Goal: Answer question/provide support

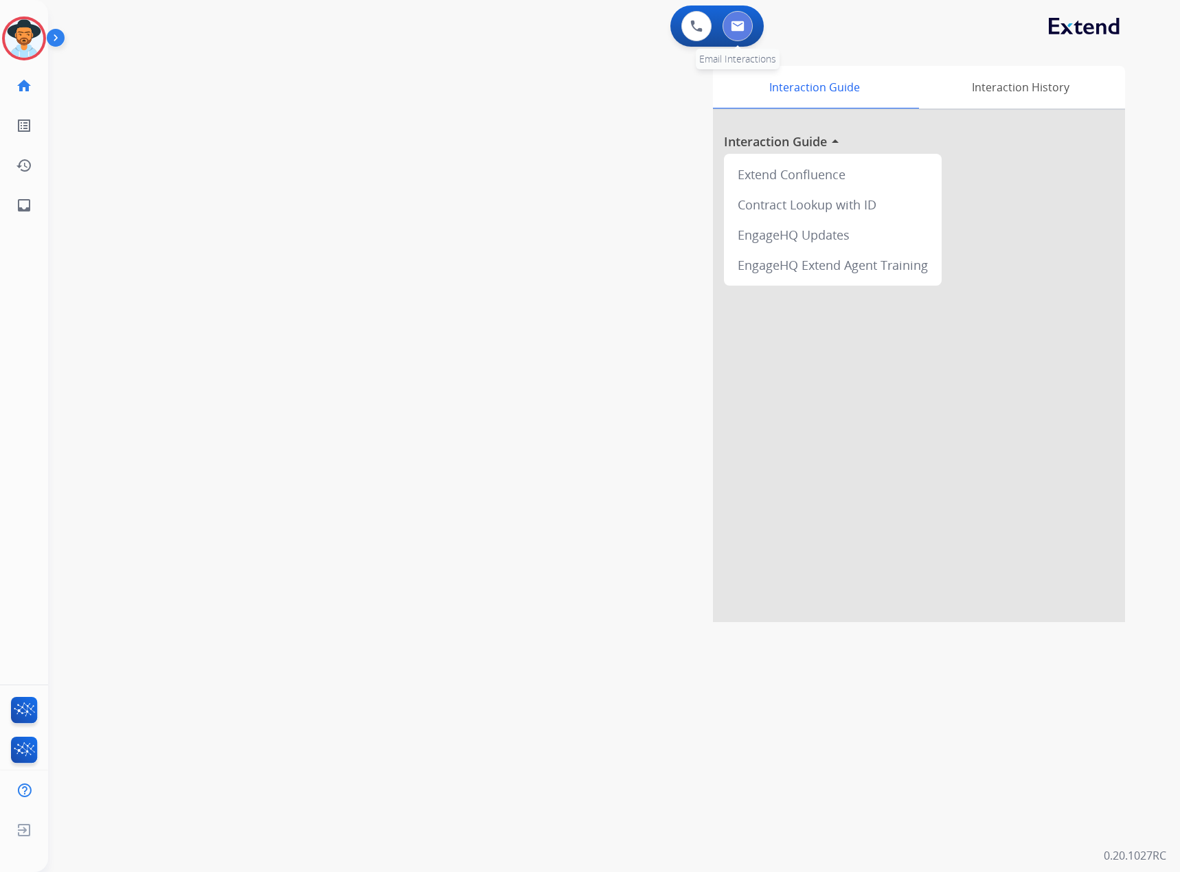
click at [731, 23] on img at bounding box center [738, 26] width 14 height 11
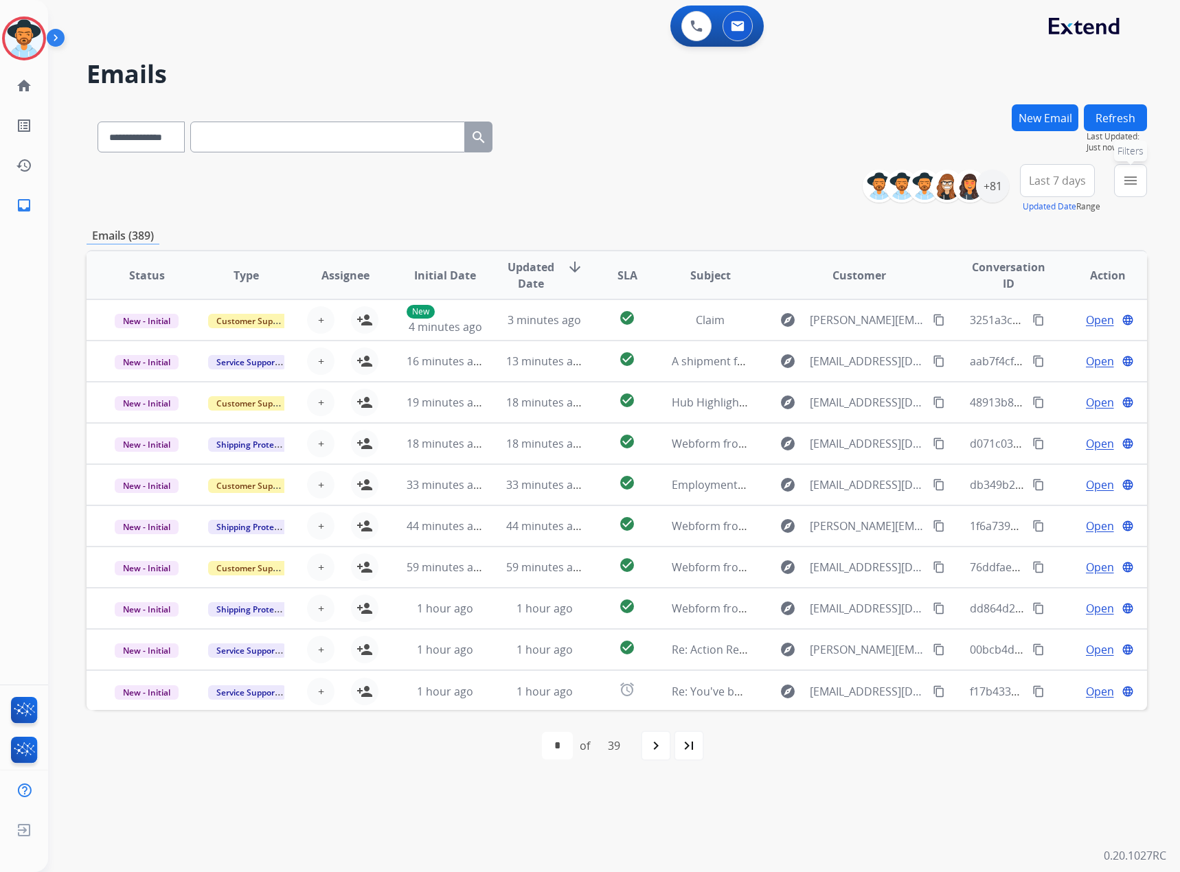
click at [1141, 176] on button "menu Filters" at bounding box center [1130, 180] width 33 height 33
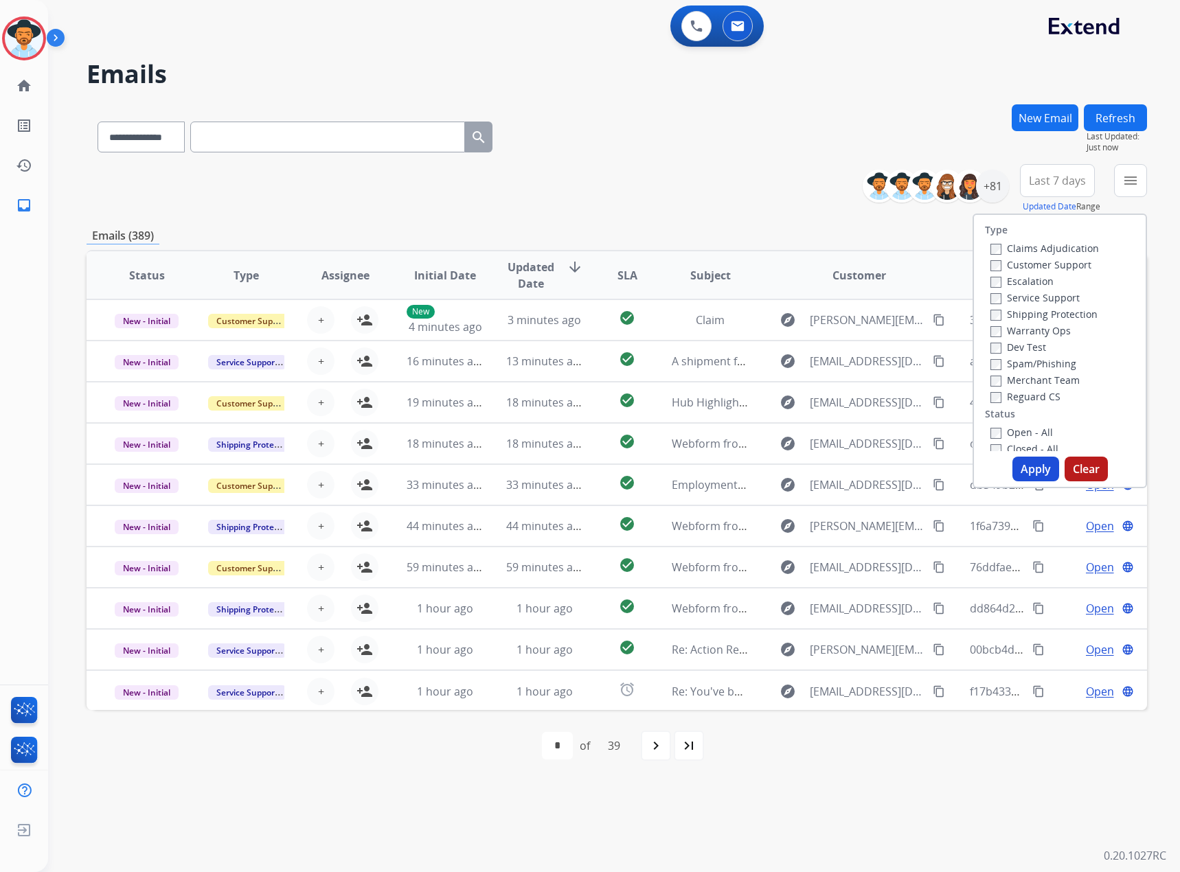
click at [1016, 301] on label "Service Support" at bounding box center [1034, 297] width 89 height 13
click at [1013, 393] on label "New - Initial" at bounding box center [1026, 396] width 72 height 13
click at [1033, 411] on label "New - Reply" at bounding box center [1025, 412] width 71 height 13
click at [1032, 469] on button "Apply" at bounding box center [1035, 469] width 47 height 25
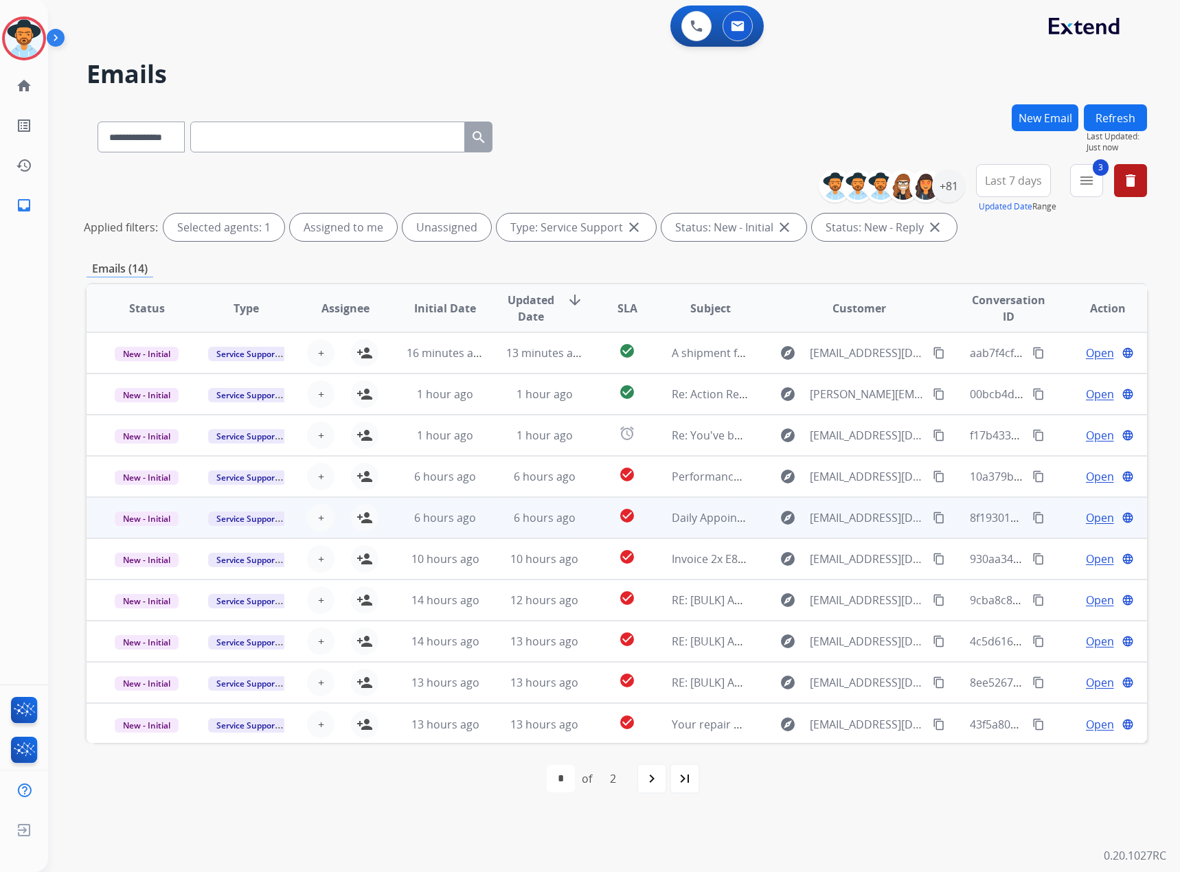
click at [1094, 514] on span "Open" at bounding box center [1100, 517] width 28 height 16
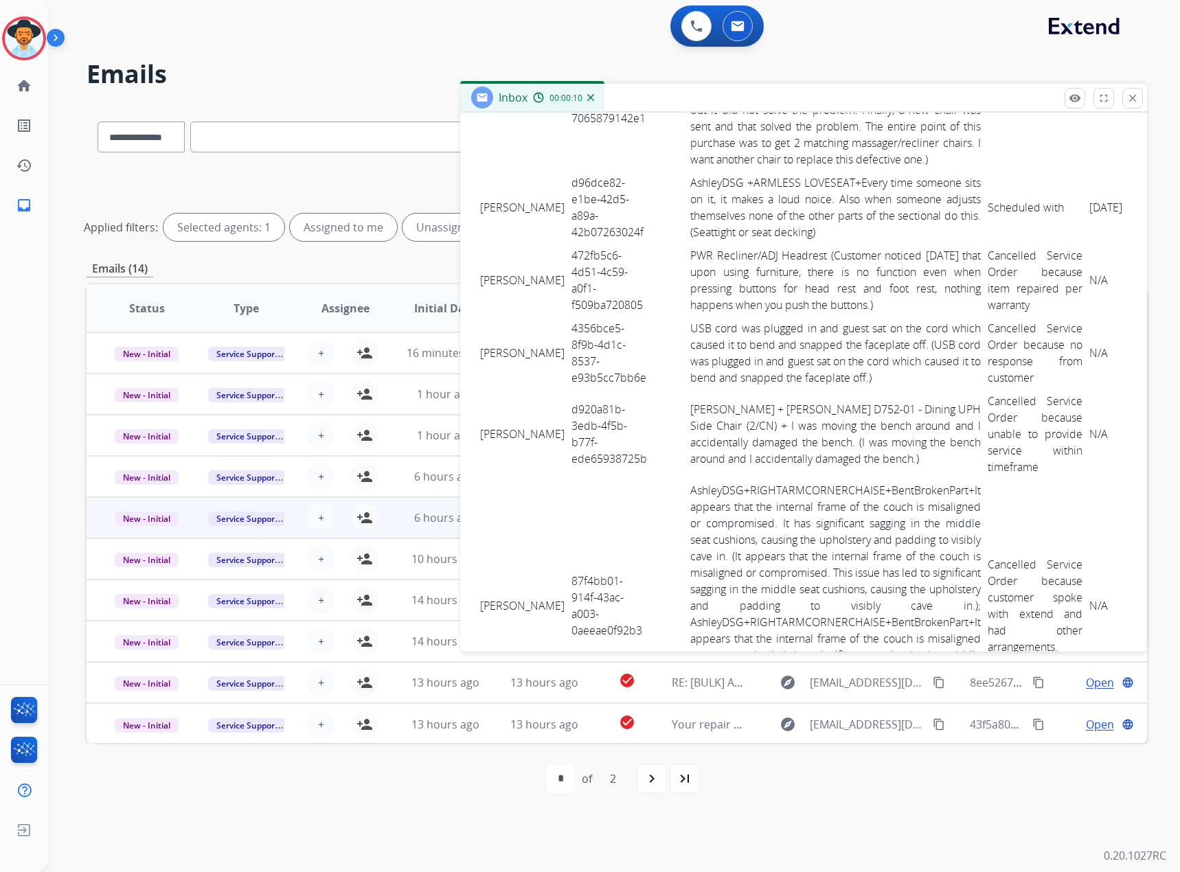
scroll to position [3845, 0]
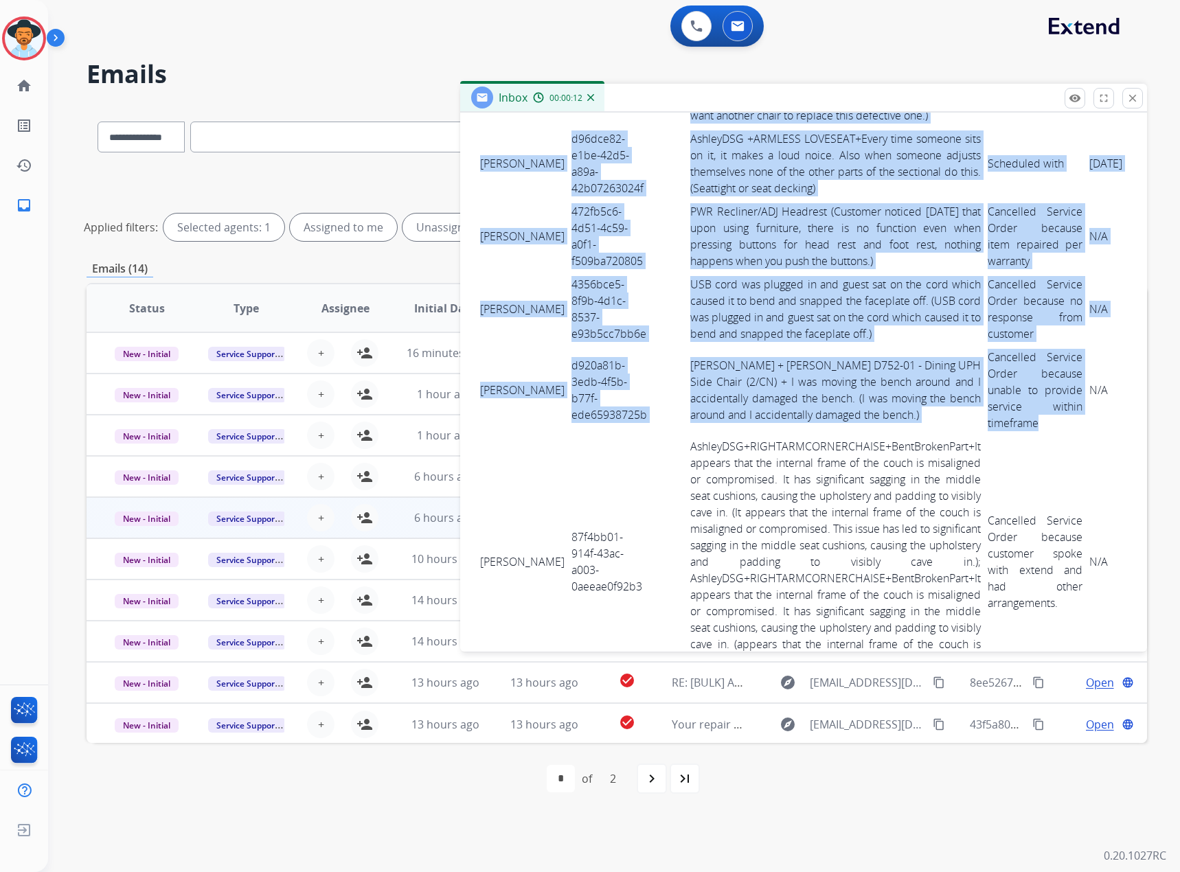
drag, startPoint x: 474, startPoint y: 247, endPoint x: 1037, endPoint y: 505, distance: 619.4
click at [488, 259] on td "[PERSON_NAME]" at bounding box center [522, 236] width 91 height 73
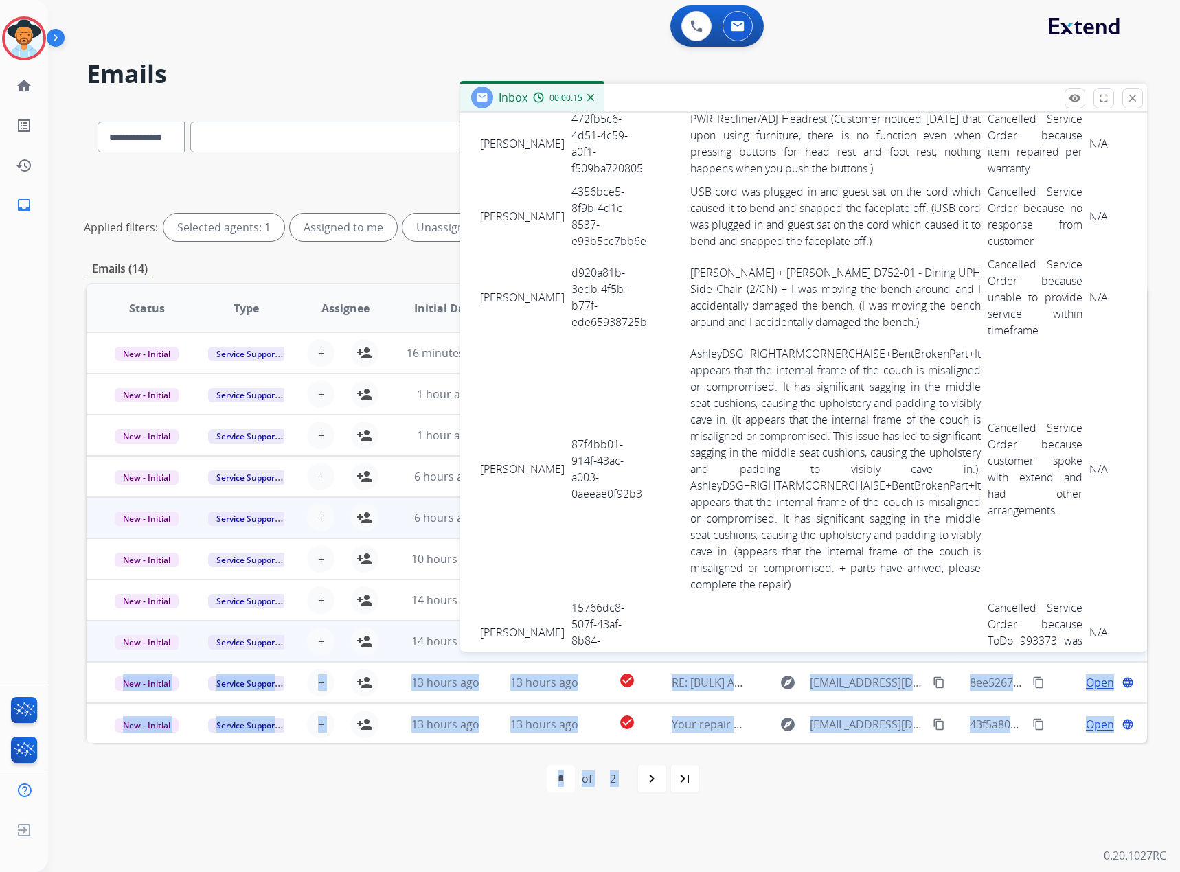
scroll to position [4264, 0]
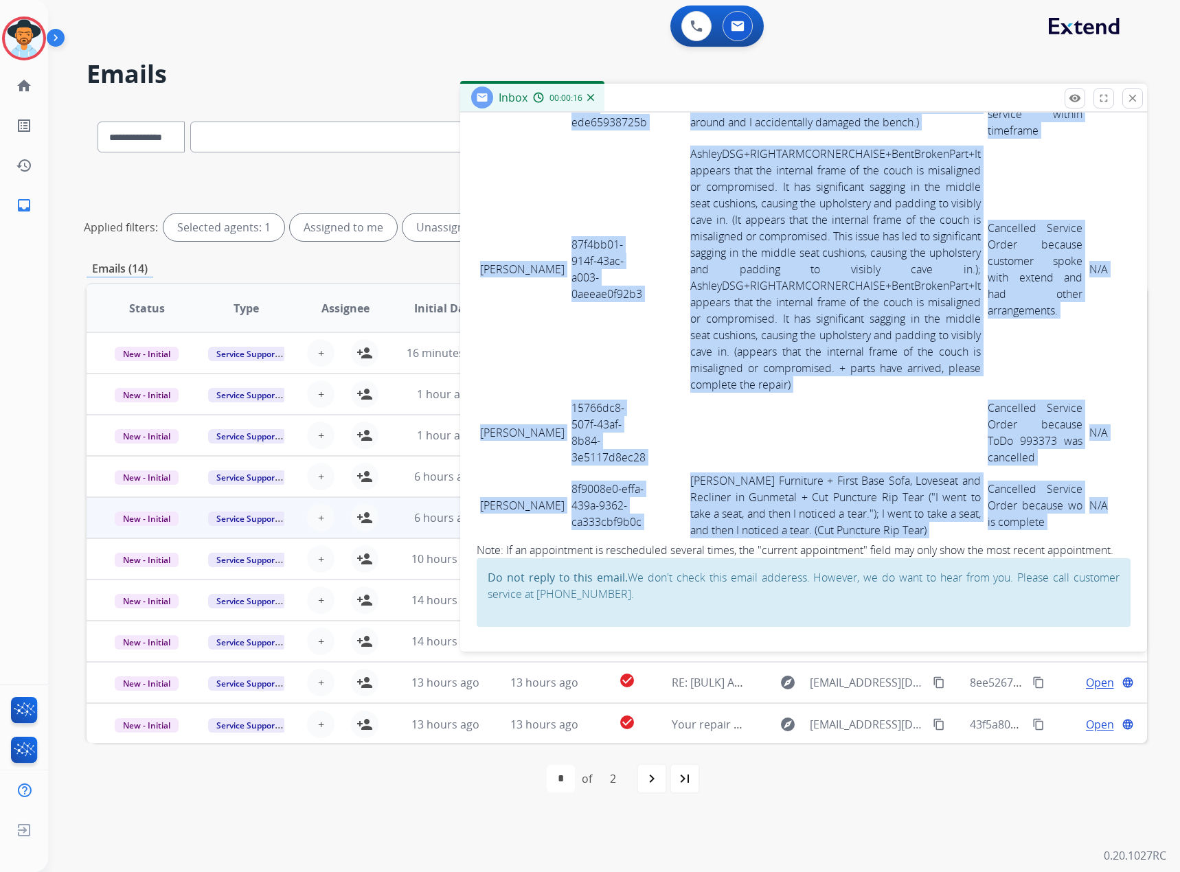
drag, startPoint x: 483, startPoint y: 253, endPoint x: 1077, endPoint y: 492, distance: 640.2
copy tbody "[PERSON_NAME] 472fb5c6-4d51-4c59-a0f1-f509ba720805 PWR Recliner/ADJ Headrest (C…"
click at [1126, 98] on mat-icon "close" at bounding box center [1132, 98] width 12 height 12
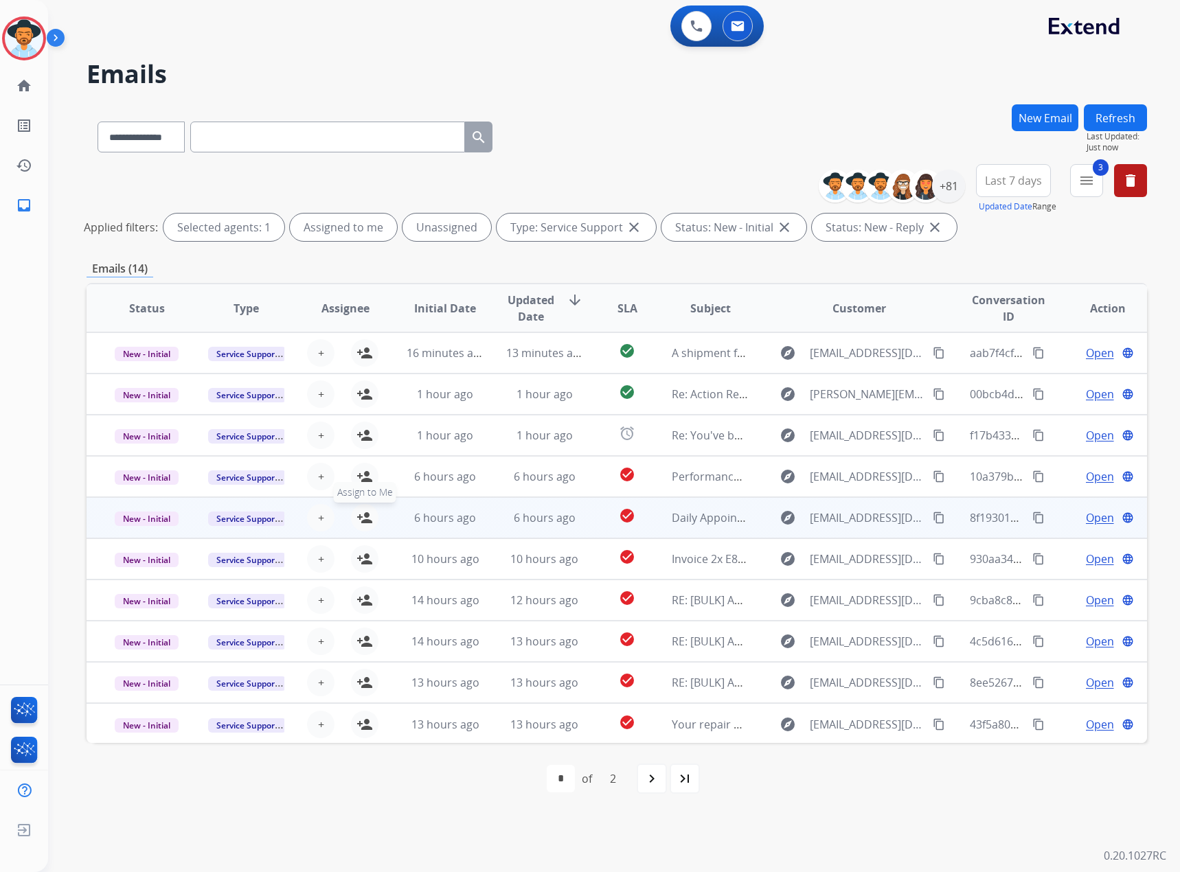
click at [363, 525] on mat-icon "person_add" at bounding box center [364, 517] width 16 height 16
click at [157, 523] on span "New - Initial" at bounding box center [147, 519] width 64 height 14
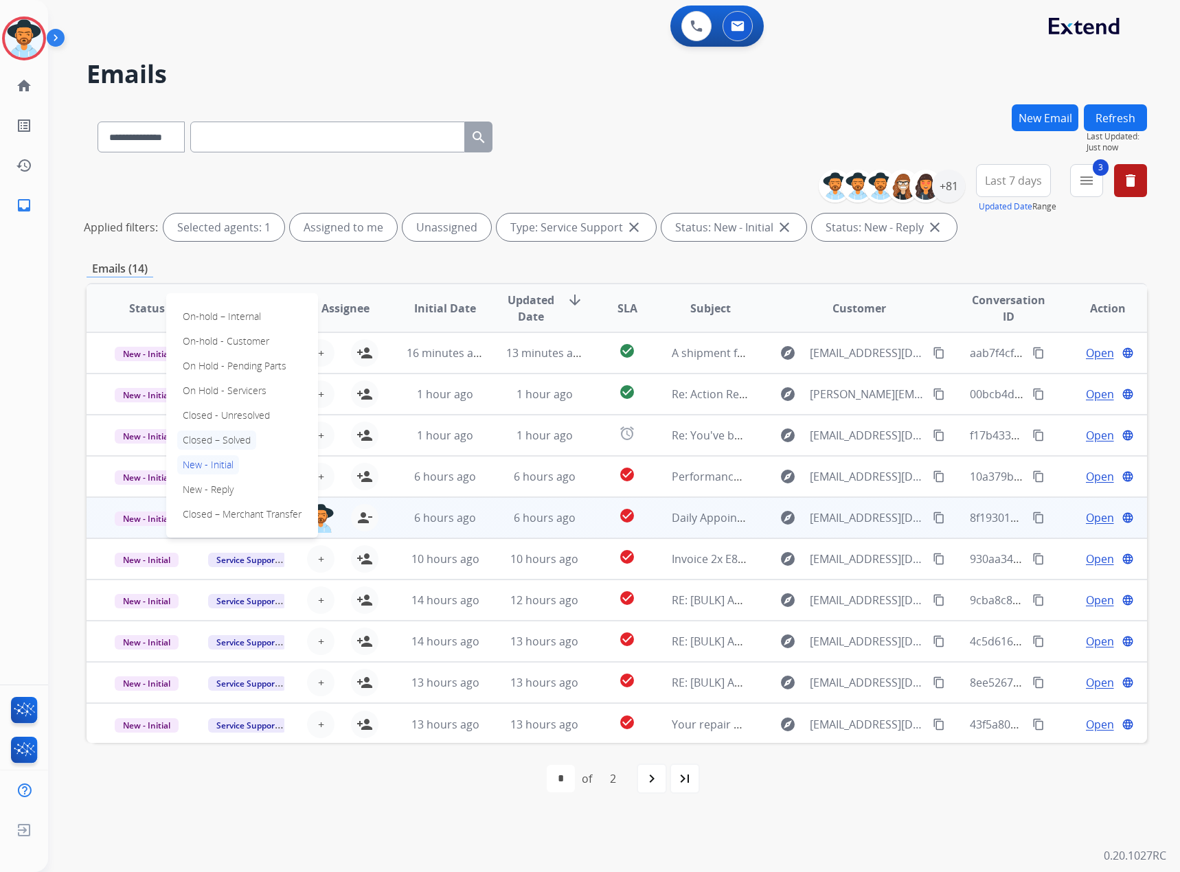
click at [222, 437] on p "Closed – Solved" at bounding box center [216, 440] width 79 height 19
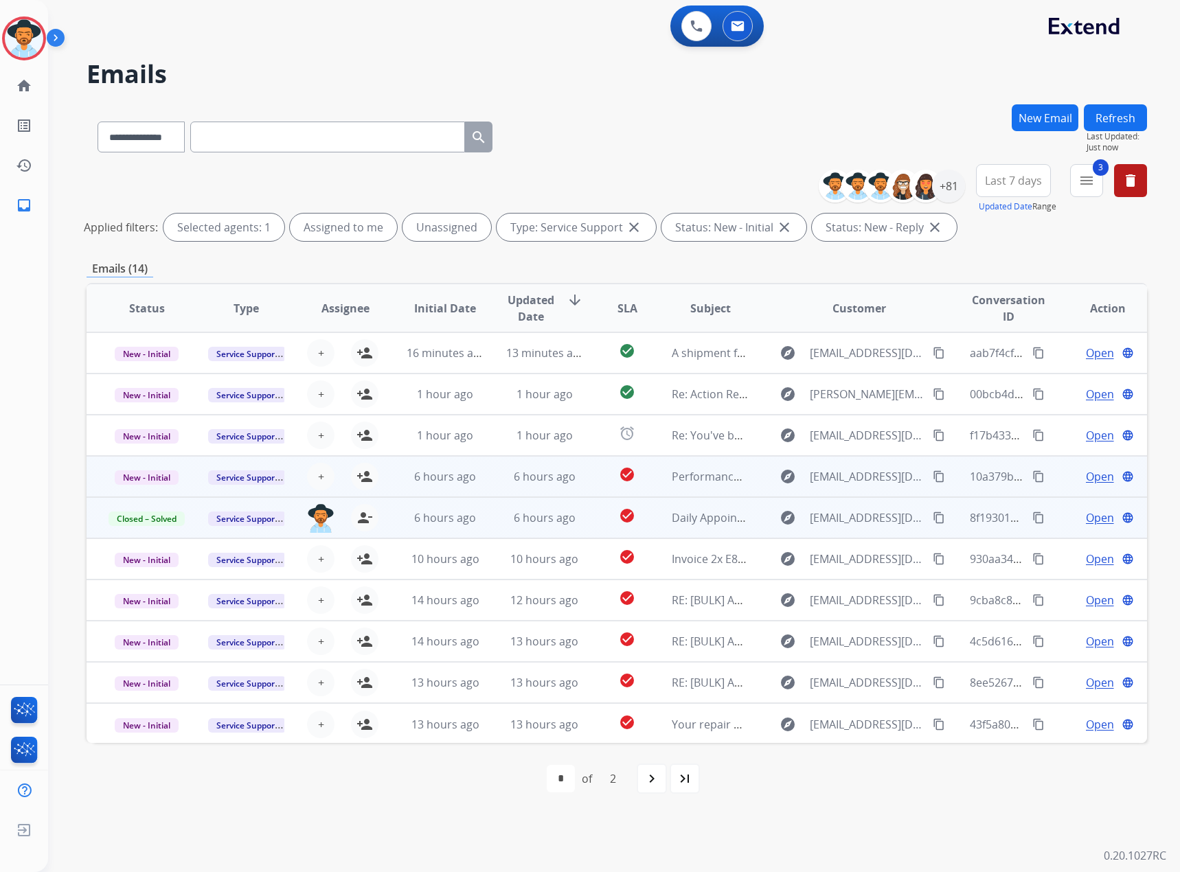
click at [1086, 477] on span "Open" at bounding box center [1100, 476] width 28 height 16
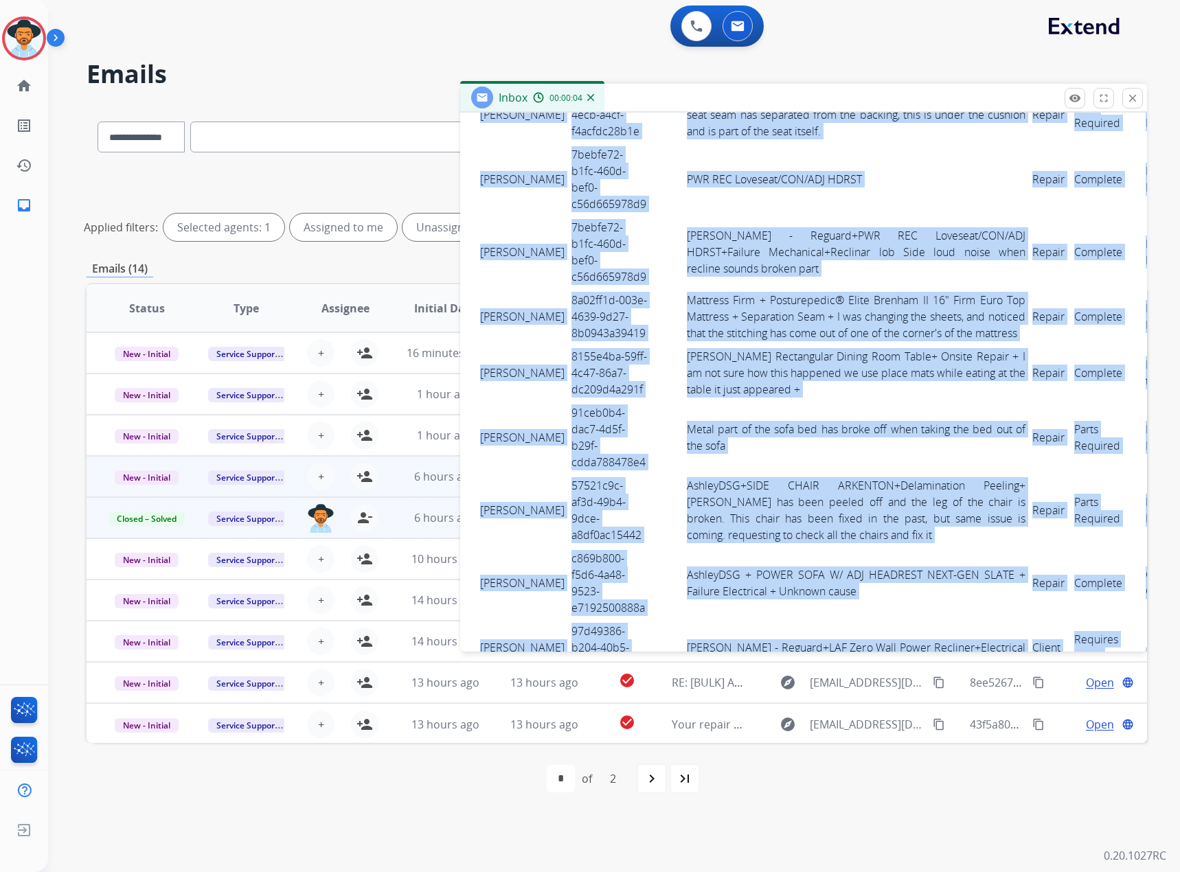
scroll to position [1635, 0]
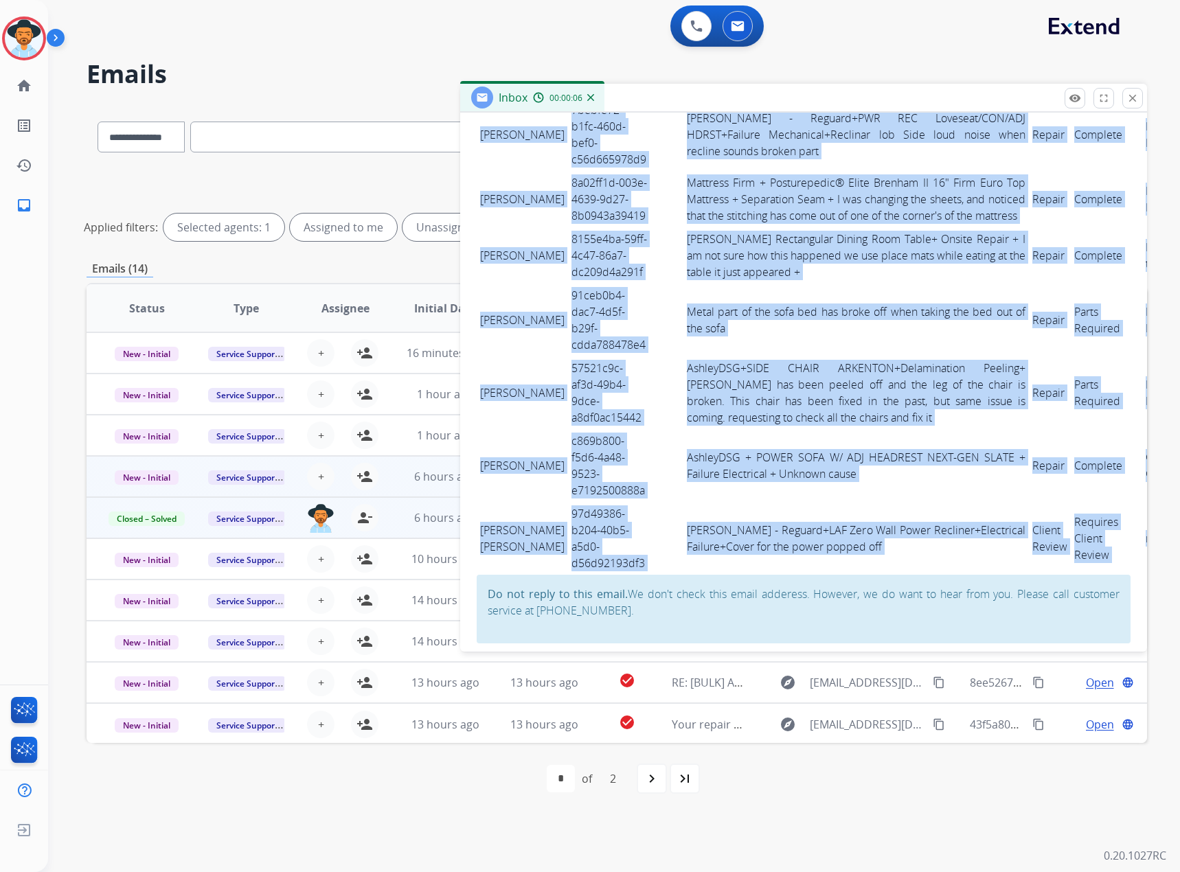
drag, startPoint x: 479, startPoint y: 468, endPoint x: 1071, endPoint y: 537, distance: 596.5
copy tbody "LOREMI DOLORSI'a 8c0ad3e8-20se-6doe-0412-041494794322 Tempor - Incidid+Utla/Etd…"
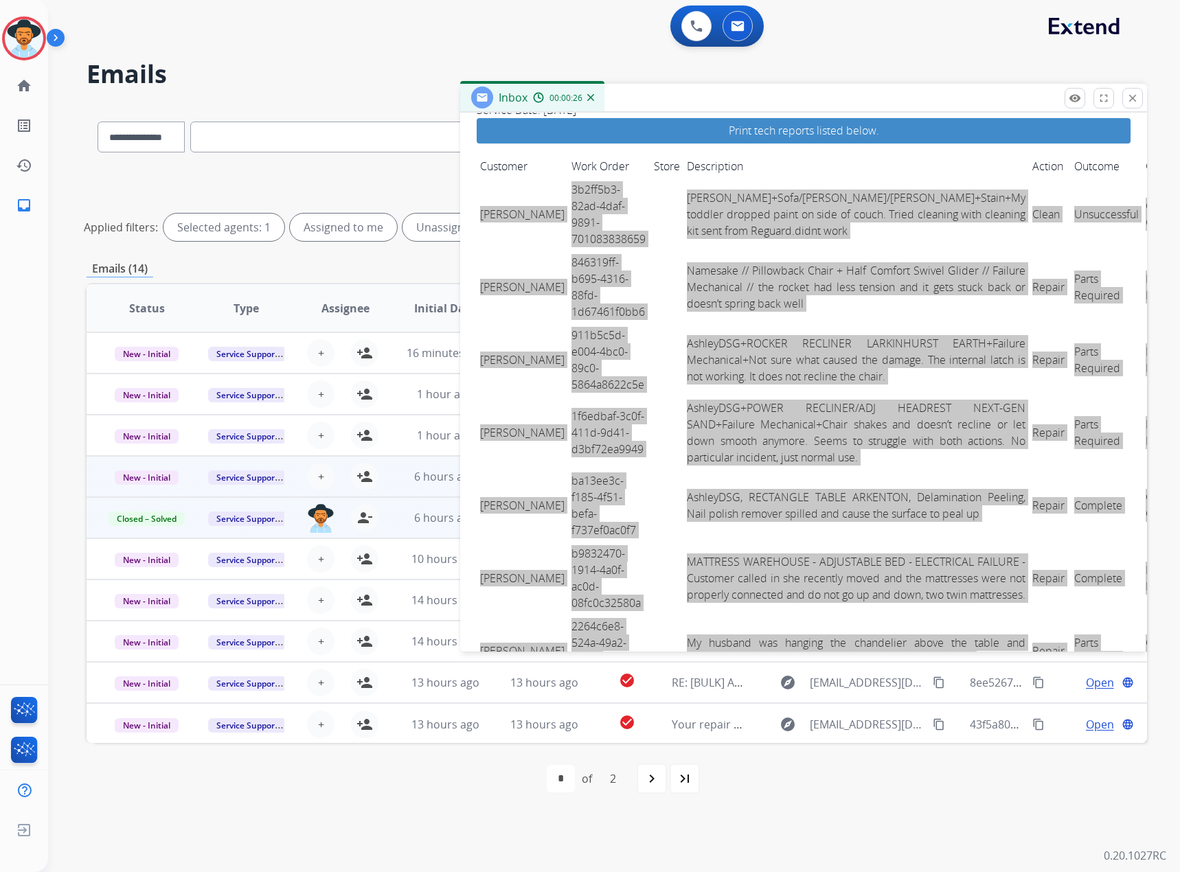
scroll to position [0, 0]
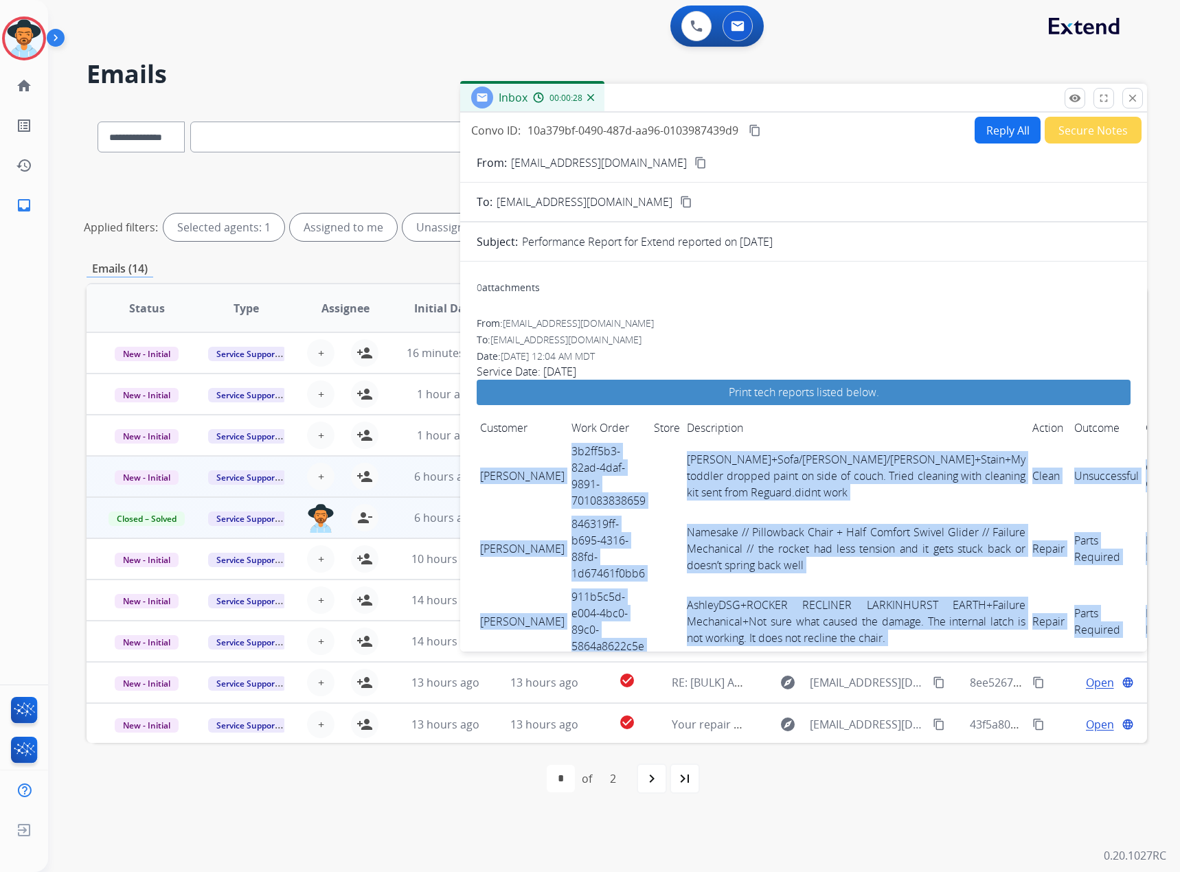
click at [755, 133] on mat-icon "content_copy" at bounding box center [754, 130] width 12 height 12
click at [1129, 100] on mat-icon "close" at bounding box center [1132, 98] width 12 height 12
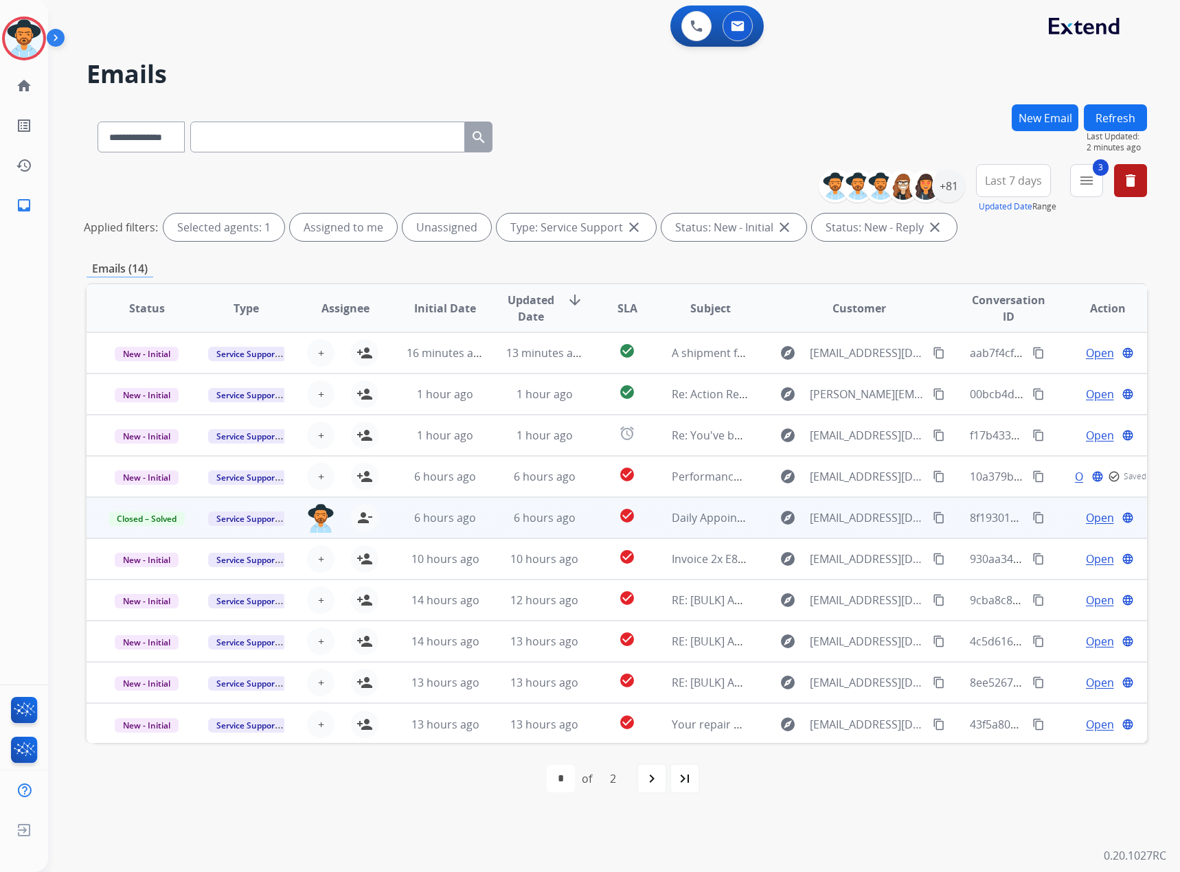
click at [1086, 516] on span "Open" at bounding box center [1100, 517] width 28 height 16
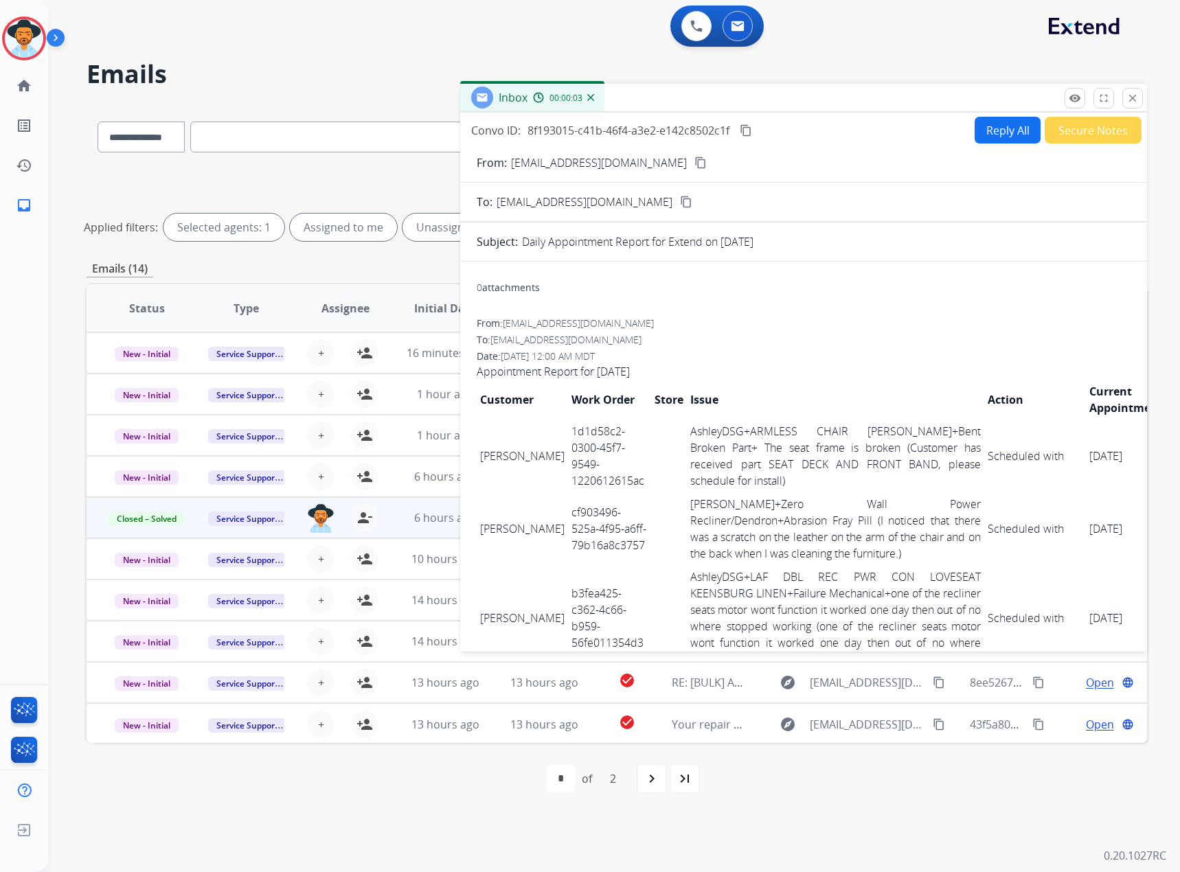
click at [749, 128] on mat-icon "content_copy" at bounding box center [746, 130] width 12 height 12
click at [1130, 96] on mat-icon "close" at bounding box center [1132, 98] width 12 height 12
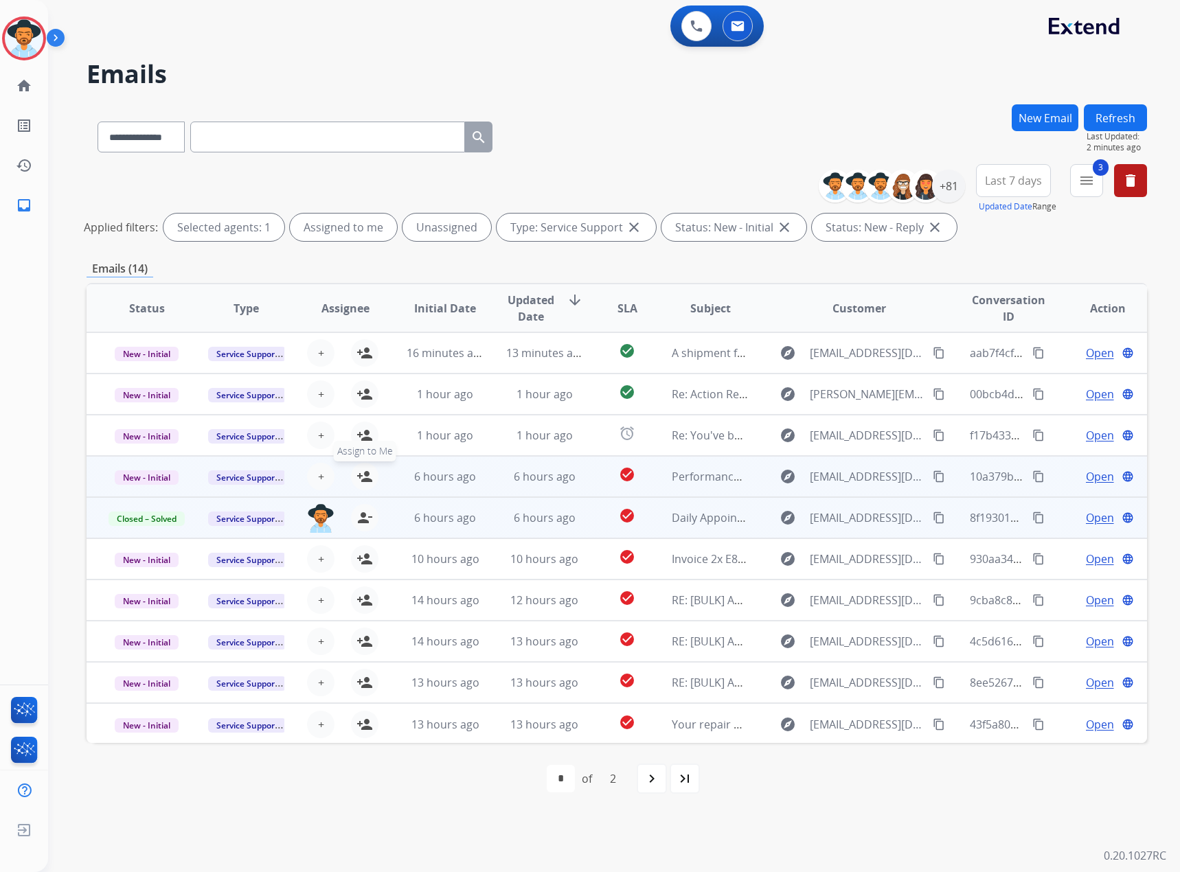
click at [365, 477] on mat-icon "person_add" at bounding box center [364, 476] width 16 height 16
click at [152, 472] on span "New - Initial" at bounding box center [147, 477] width 64 height 14
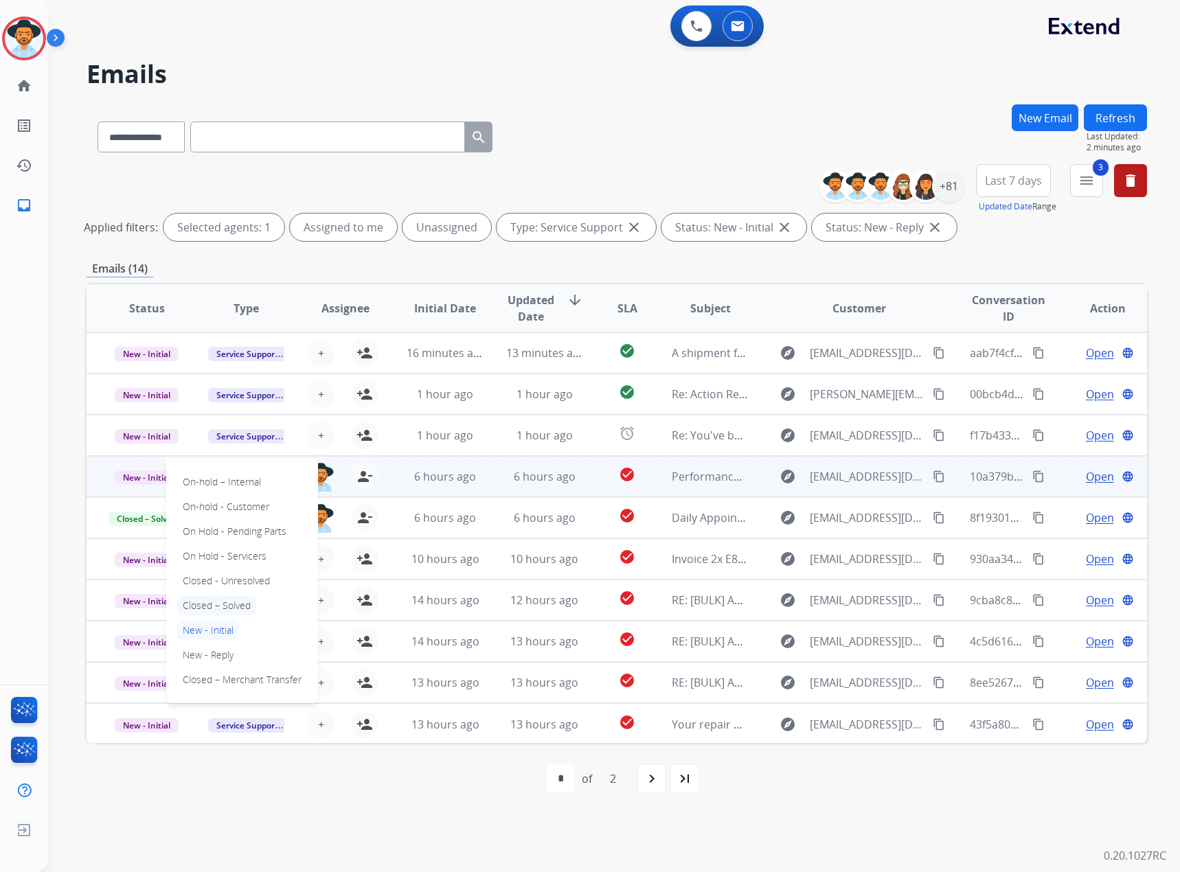
click at [217, 604] on p "Closed – Solved" at bounding box center [216, 605] width 79 height 19
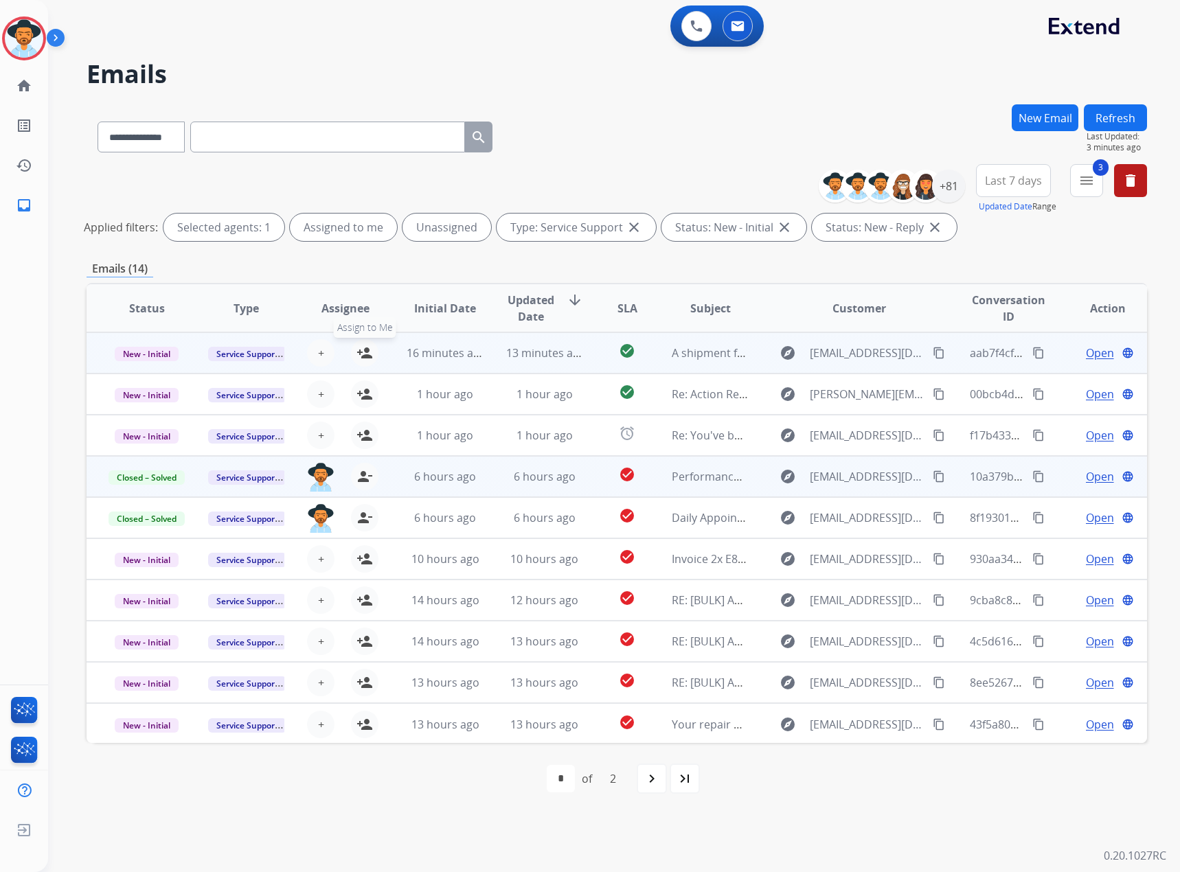
click at [368, 349] on mat-icon "person_add" at bounding box center [364, 353] width 16 height 16
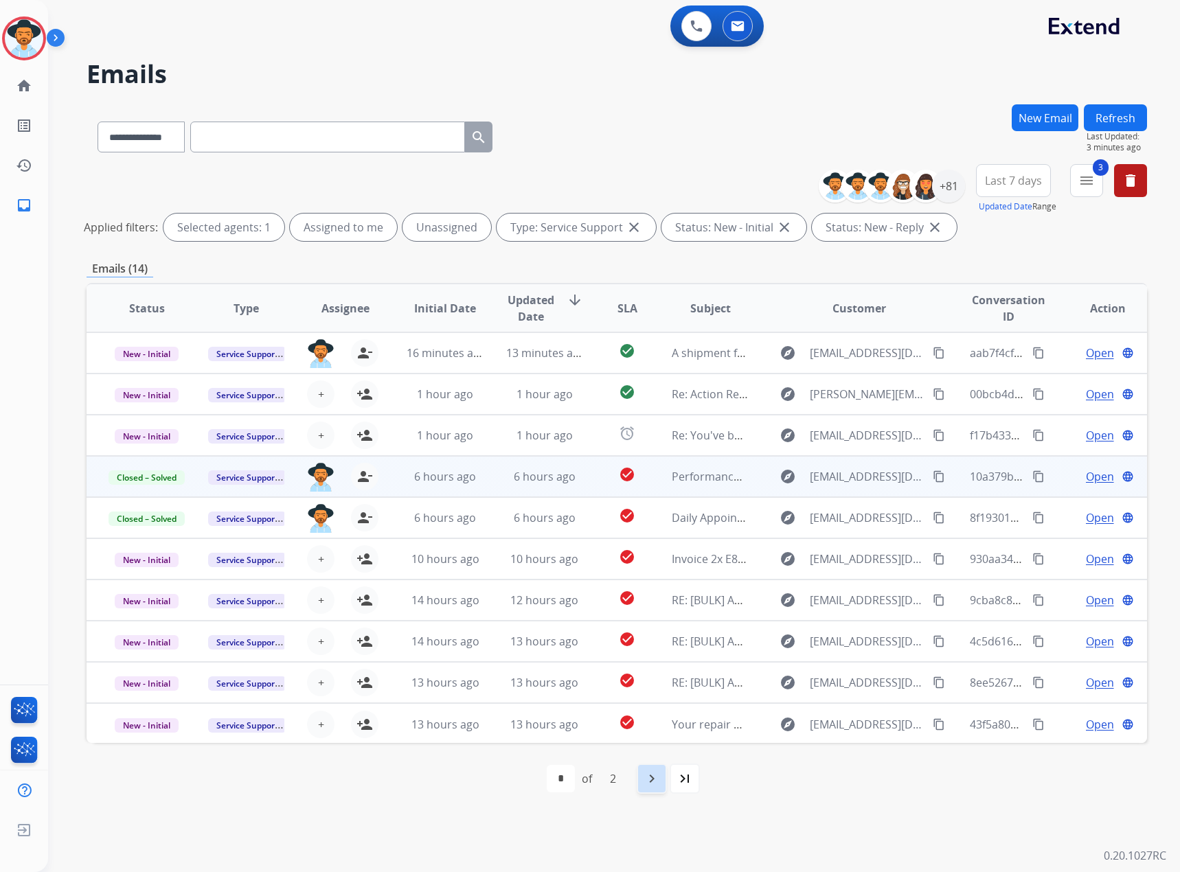
click at [641, 782] on div "navigate_next" at bounding box center [652, 779] width 30 height 30
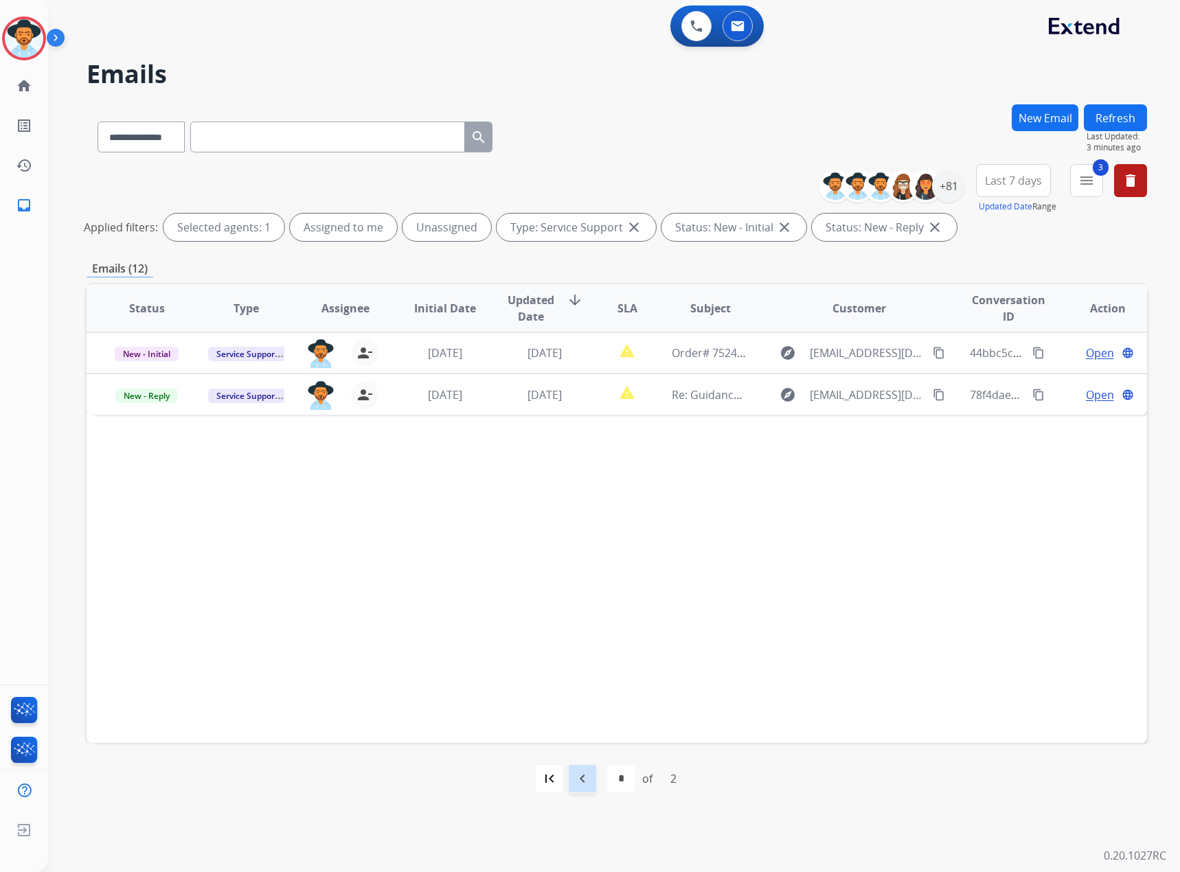
click at [587, 785] on mat-icon "navigate_before" at bounding box center [582, 778] width 16 height 16
select select "*"
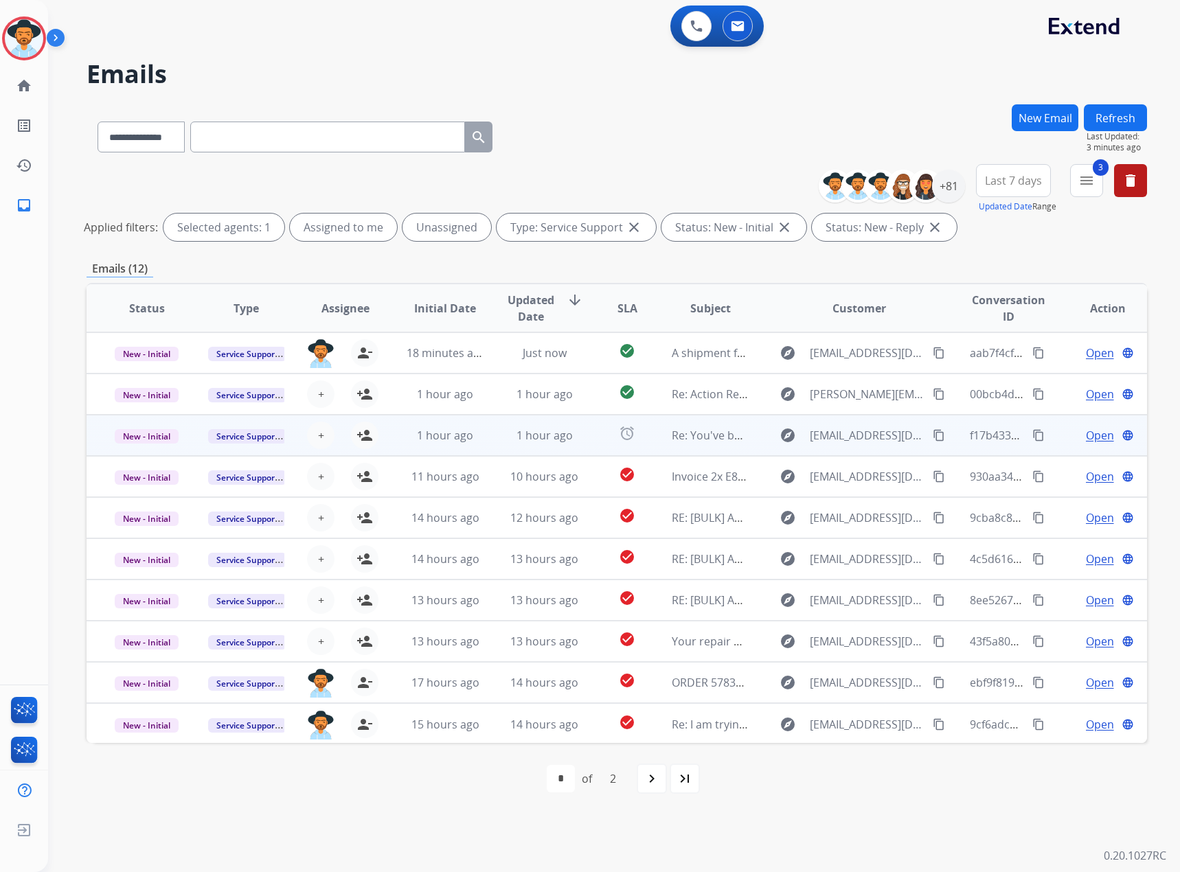
click at [1097, 434] on span "Open" at bounding box center [1100, 435] width 28 height 16
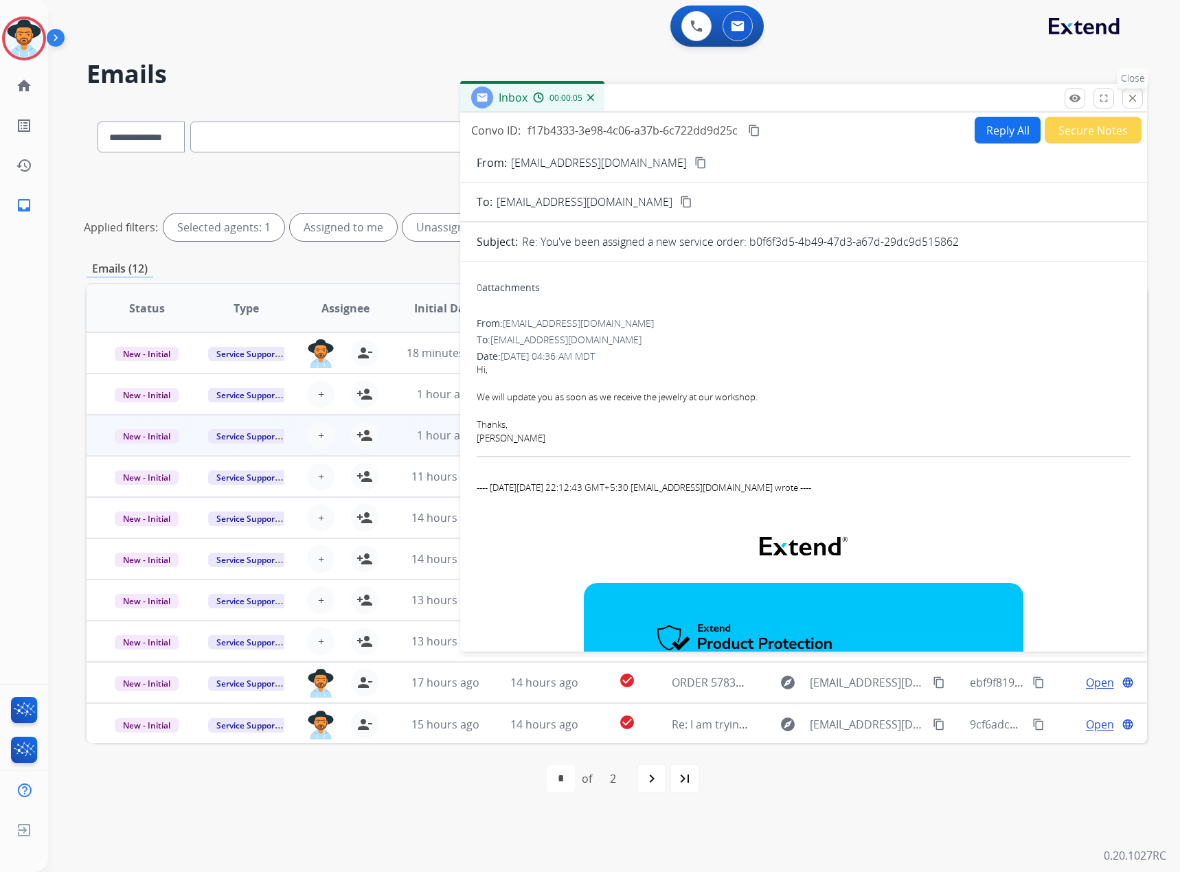
click at [1141, 97] on button "close Close" at bounding box center [1132, 98] width 21 height 21
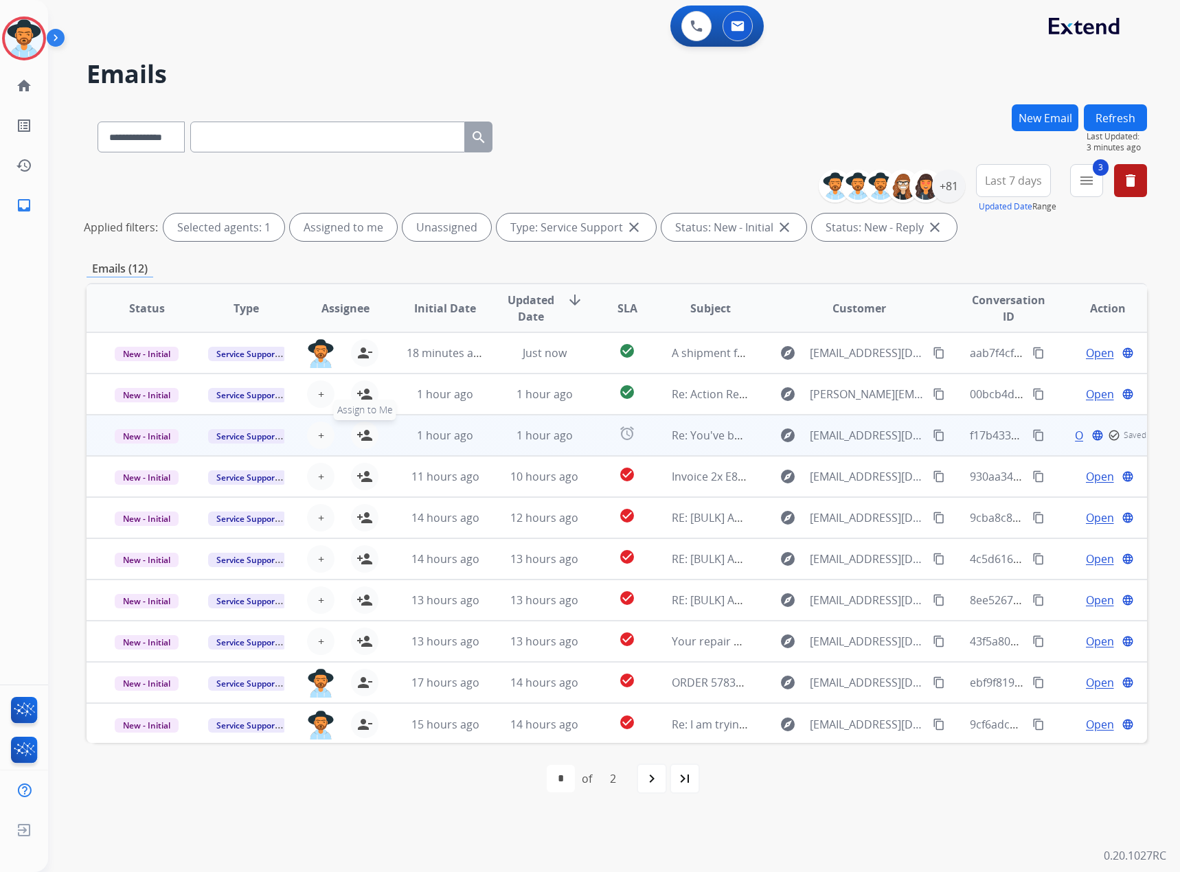
click at [363, 435] on mat-icon "person_add" at bounding box center [364, 435] width 16 height 16
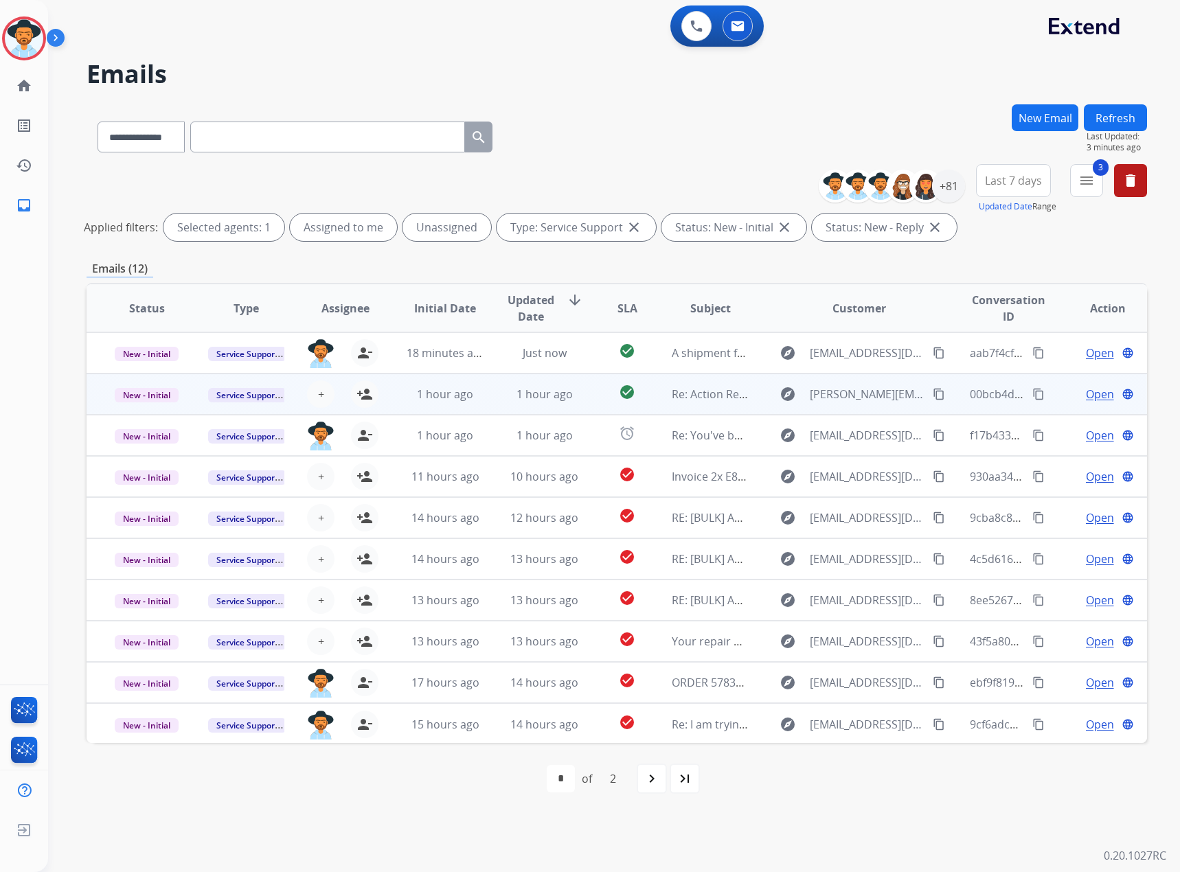
click at [1102, 388] on span "Open" at bounding box center [1100, 394] width 28 height 16
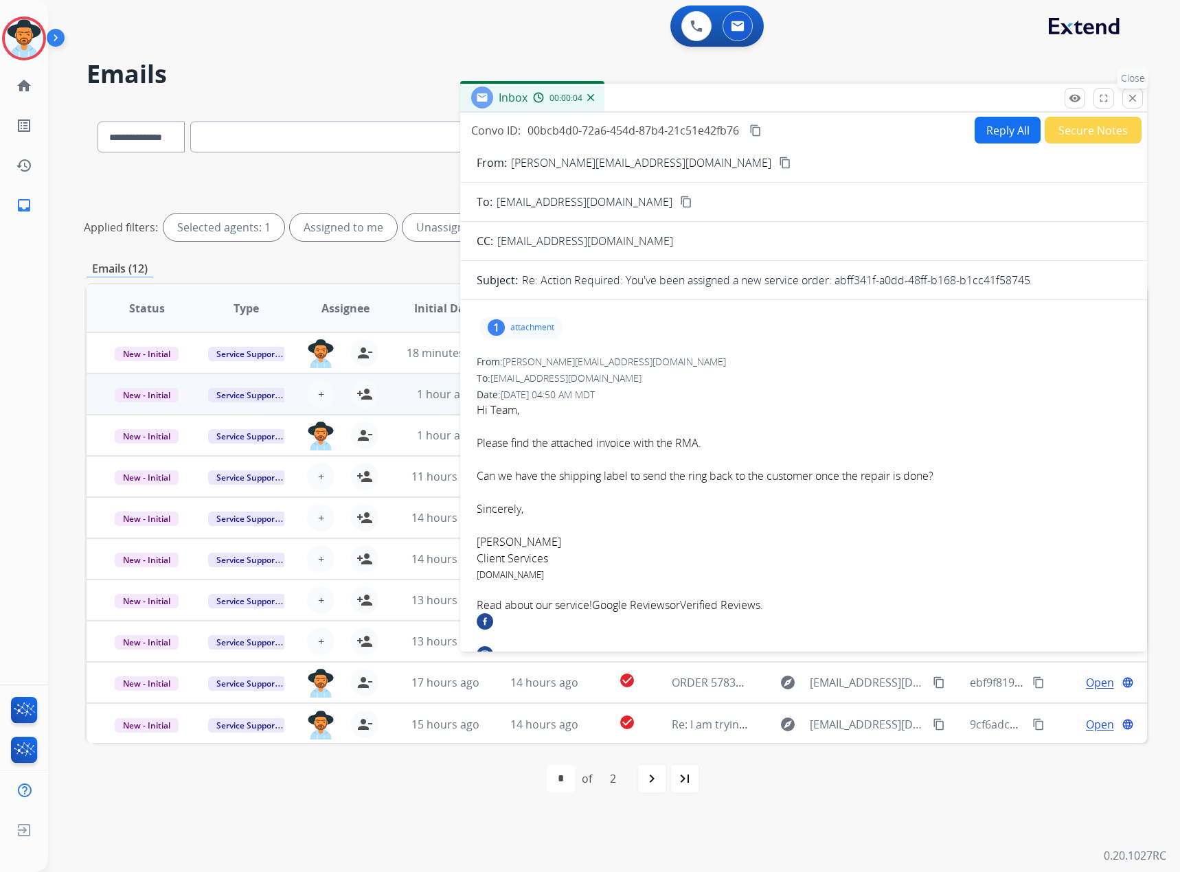
click at [1128, 100] on mat-icon "close" at bounding box center [1132, 98] width 12 height 12
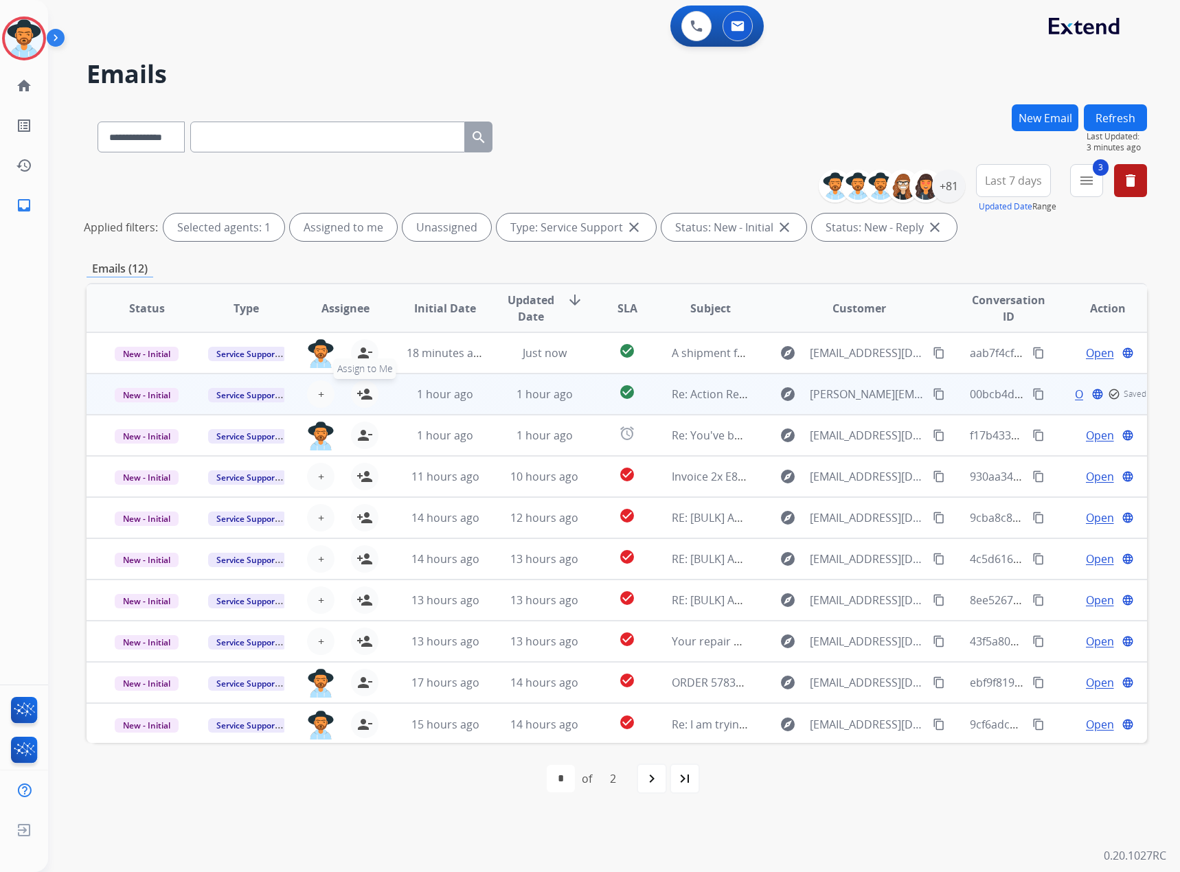
click at [365, 389] on mat-icon "person_add" at bounding box center [364, 394] width 16 height 16
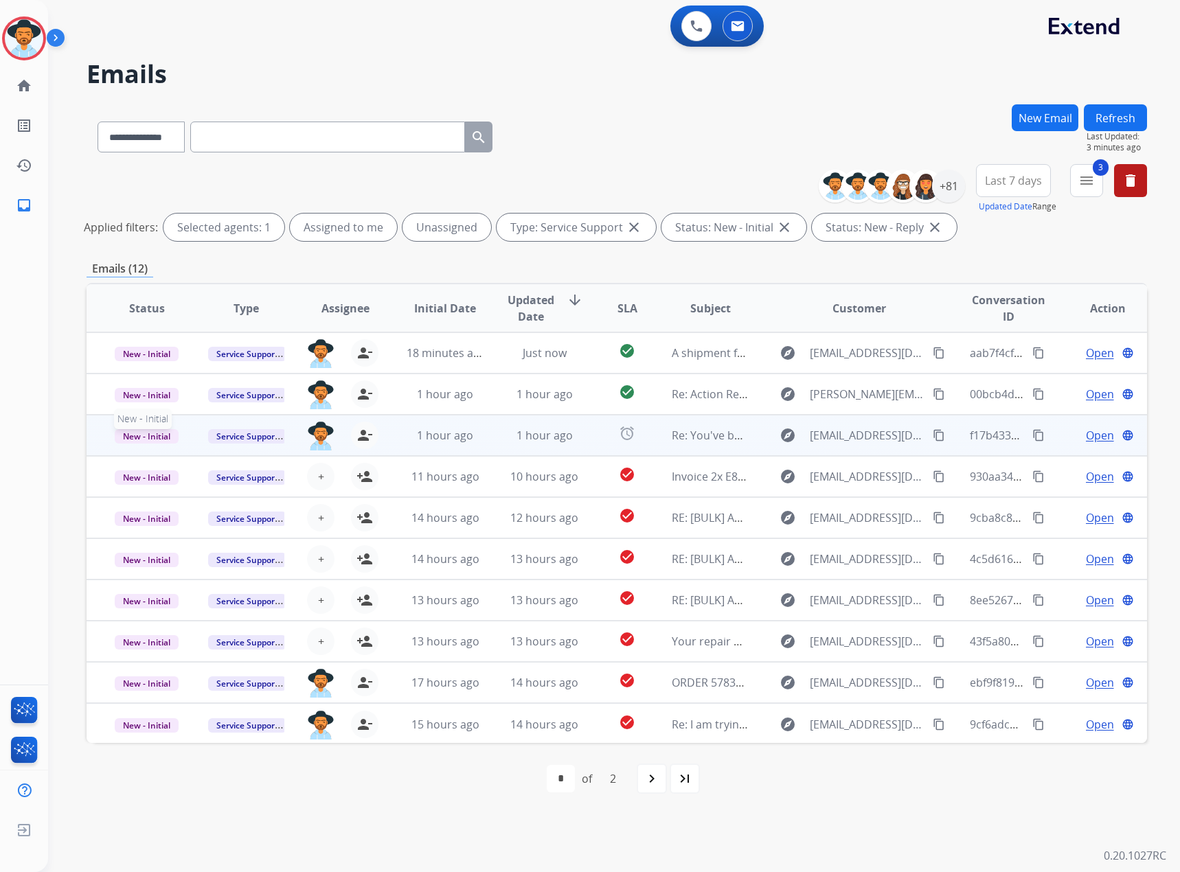
click at [154, 439] on span "New - Initial" at bounding box center [147, 436] width 64 height 14
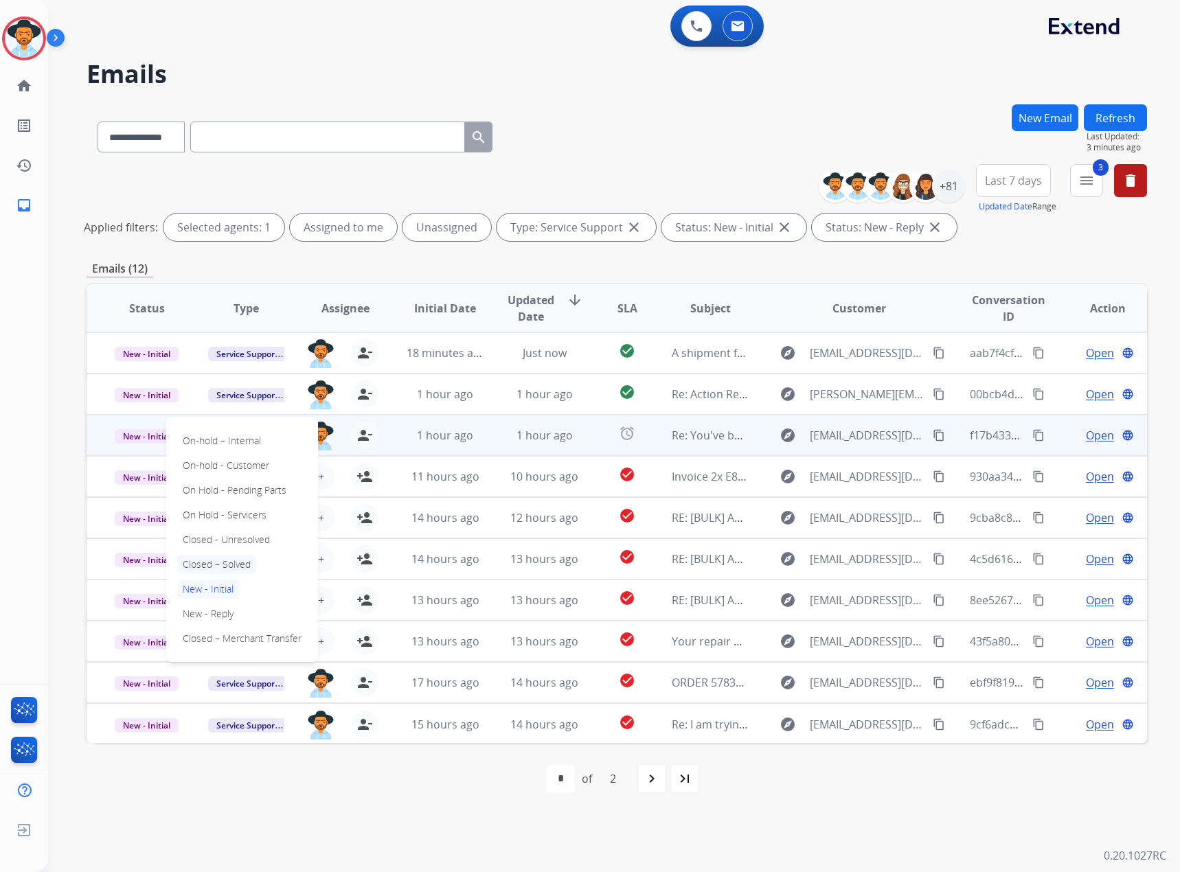
click at [222, 565] on p "Closed – Solved" at bounding box center [216, 564] width 79 height 19
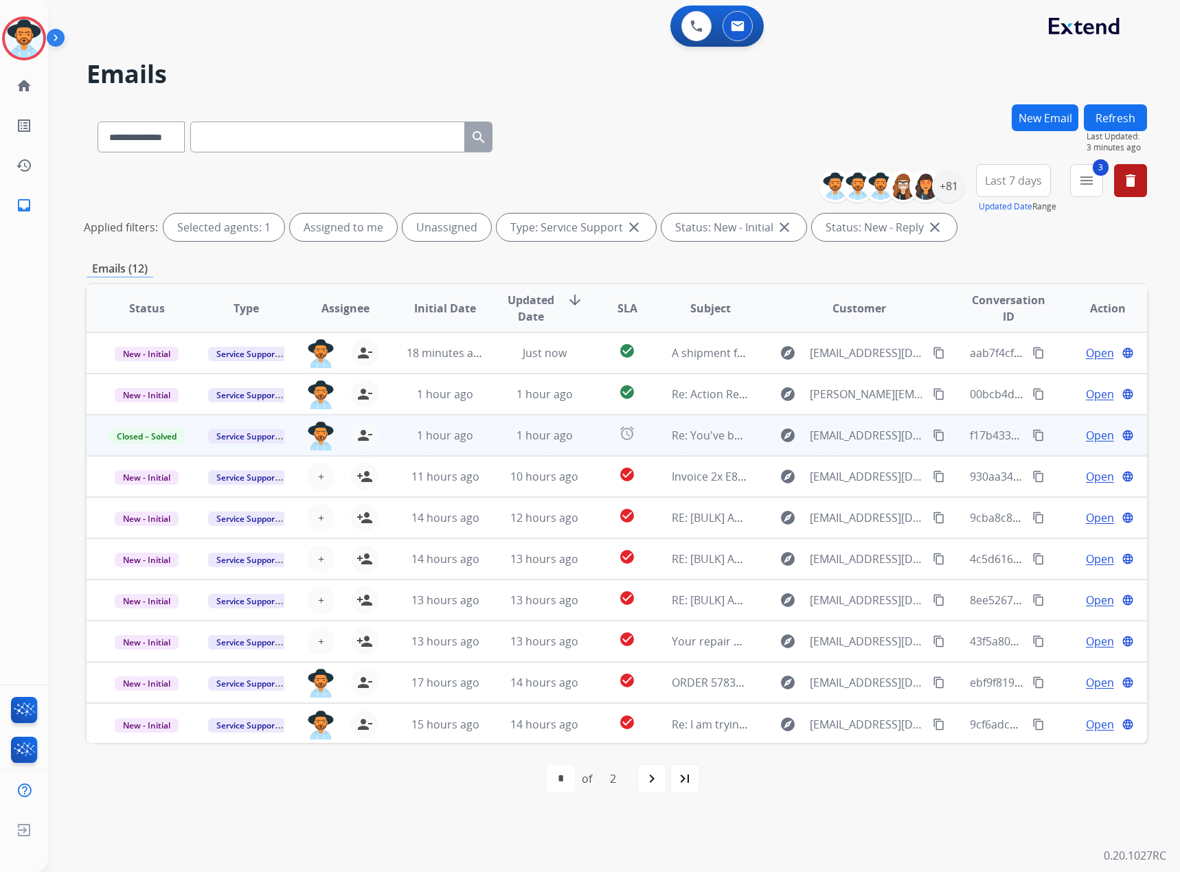
click at [281, 790] on div "first_page navigate_before * * of 2 navigate_next last_page" at bounding box center [617, 778] width 1060 height 27
